Goal: Task Accomplishment & Management: Manage account settings

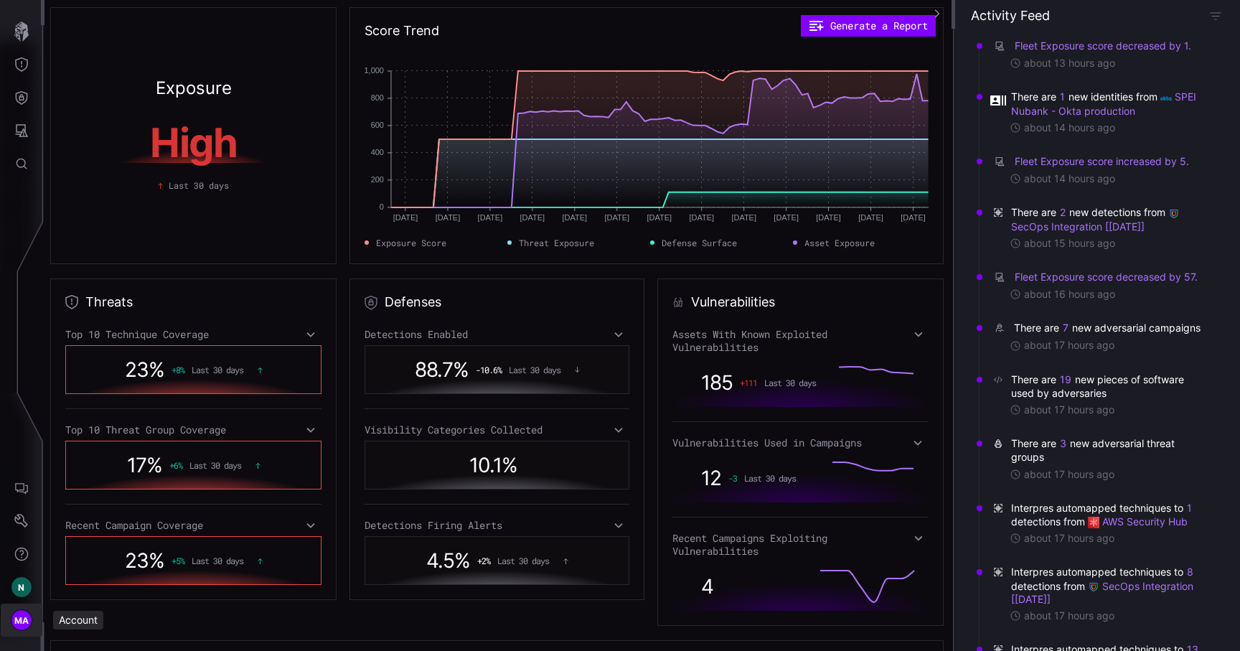
click at [22, 621] on span "MA" at bounding box center [21, 620] width 15 height 15
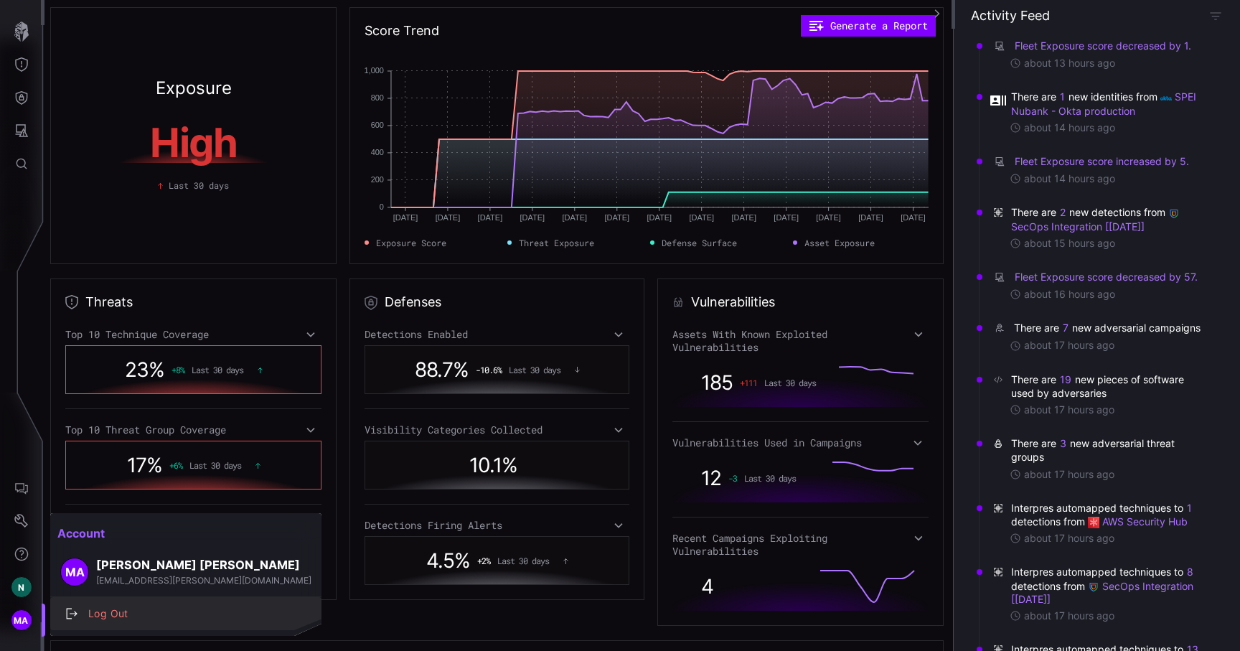
click at [101, 614] on div "Log Out" at bounding box center [193, 614] width 225 height 18
